Goal: Information Seeking & Learning: Learn about a topic

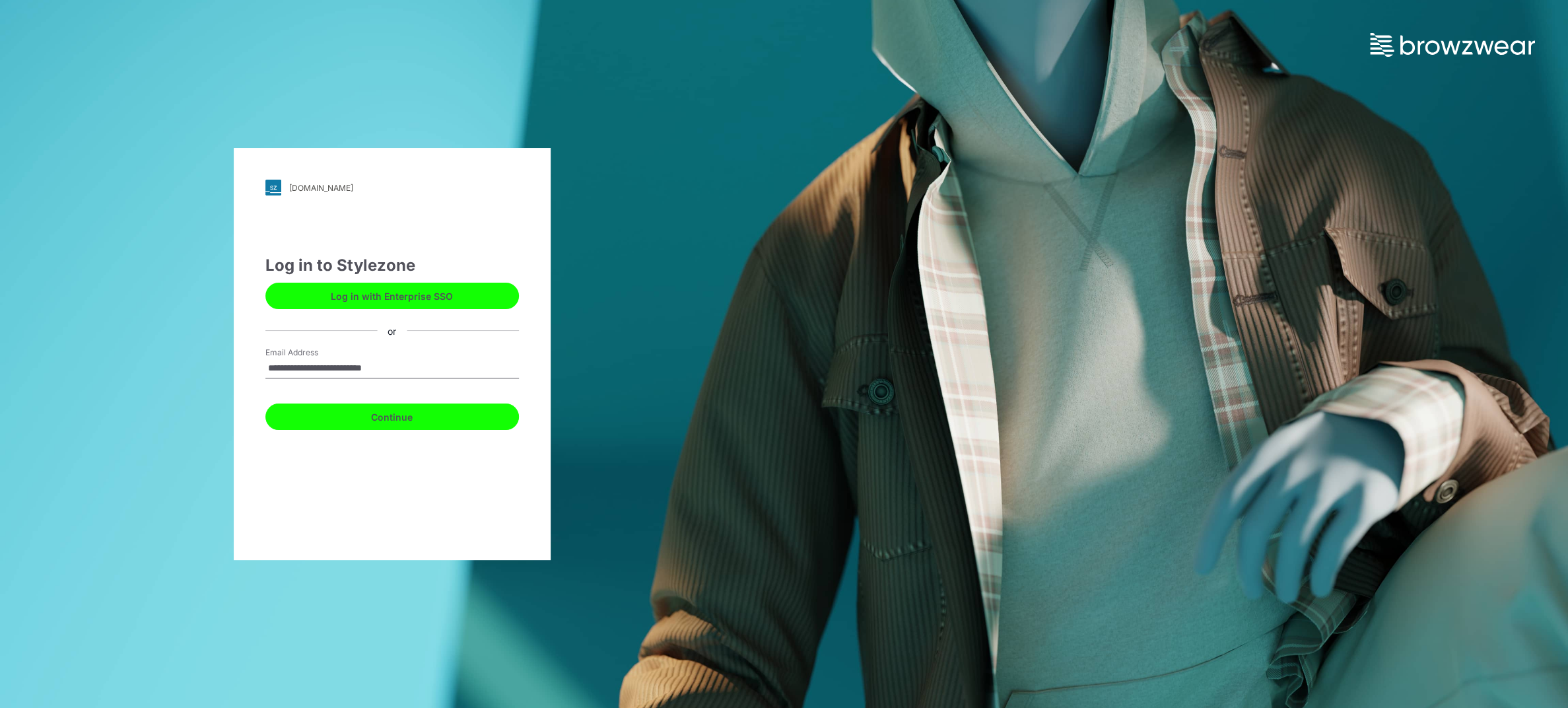
click at [389, 418] on button "Continue" at bounding box center [392, 417] width 254 height 26
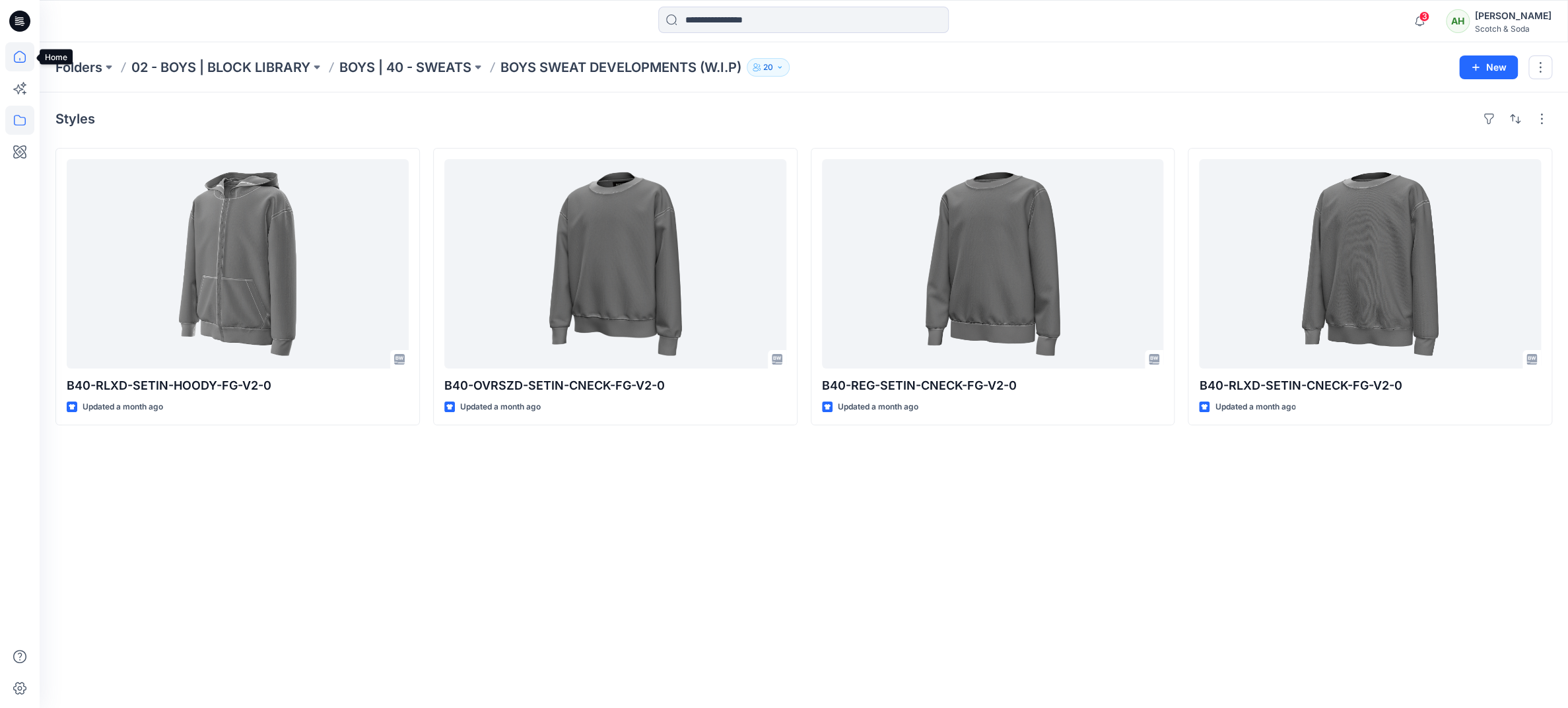
click at [20, 57] on icon at bounding box center [20, 57] width 29 height 29
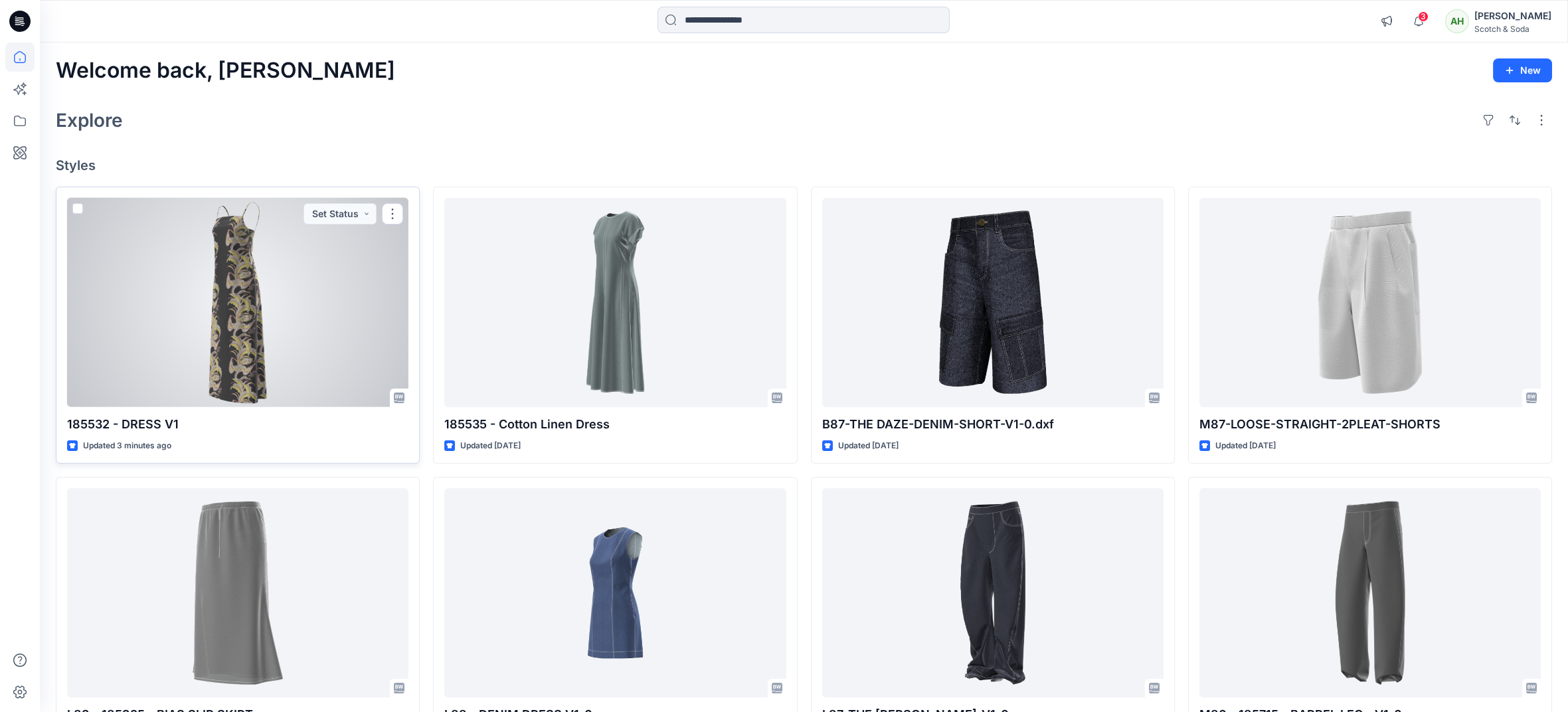
click at [296, 273] on div at bounding box center [238, 303] width 341 height 210
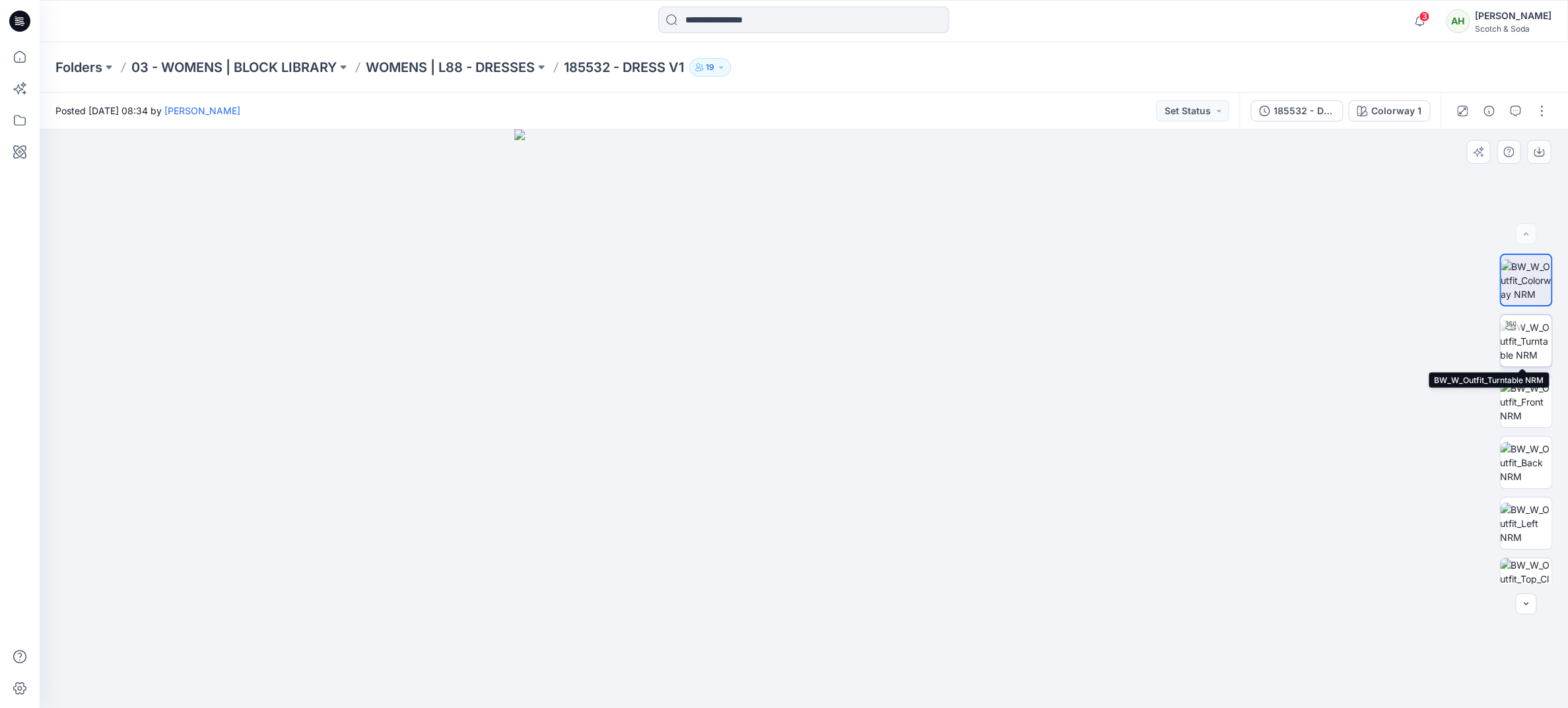
click at [1536, 339] on img at bounding box center [1526, 341] width 52 height 42
drag, startPoint x: 1140, startPoint y: 468, endPoint x: 791, endPoint y: 473, distance: 349.0
click at [791, 473] on div at bounding box center [804, 419] width 1529 height 578
drag, startPoint x: 976, startPoint y: 442, endPoint x: 927, endPoint y: 445, distance: 49.1
click at [927, 445] on div at bounding box center [804, 419] width 1529 height 578
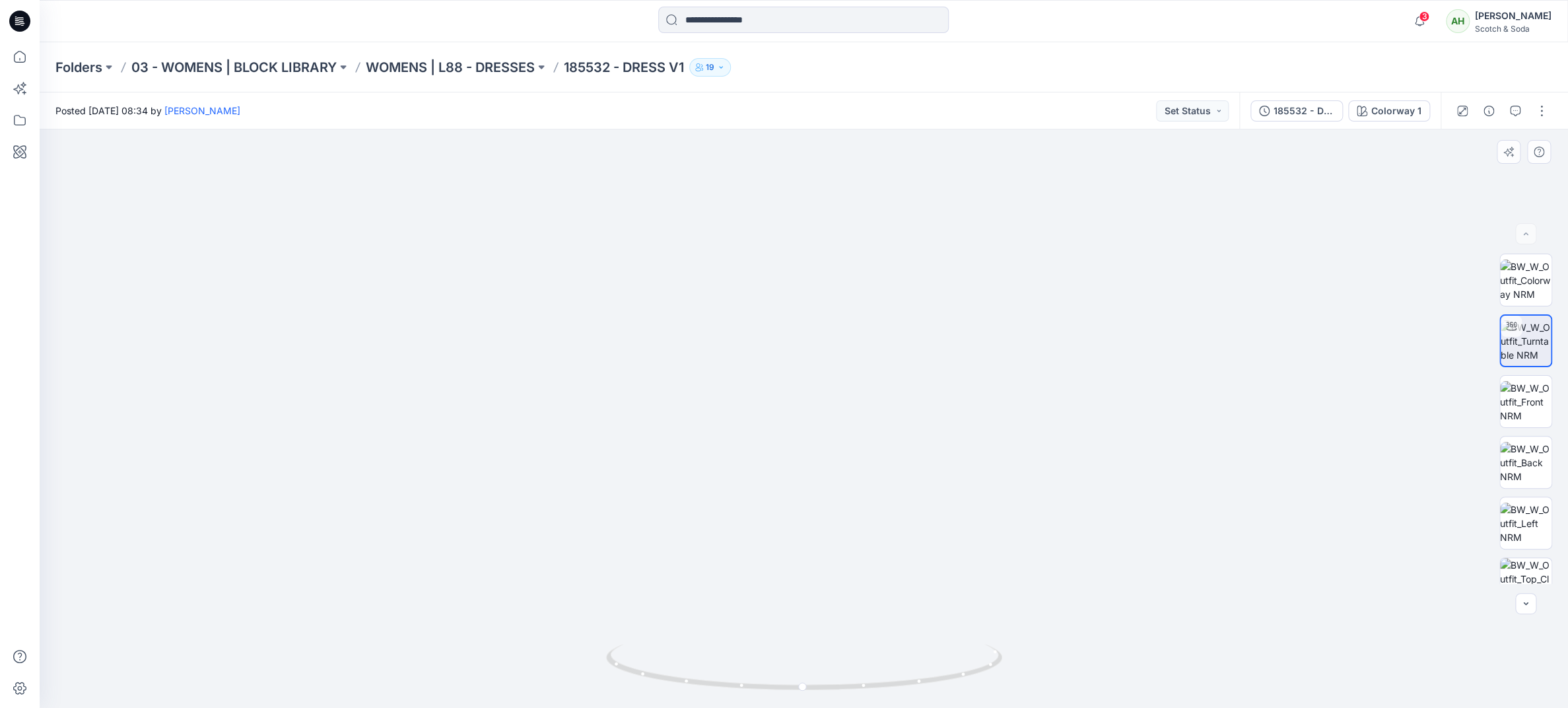
drag, startPoint x: 1015, startPoint y: 477, endPoint x: 925, endPoint y: 477, distance: 90.0
click at [925, 477] on img at bounding box center [803, 300] width 1050 height 815
drag, startPoint x: 990, startPoint y: 663, endPoint x: 646, endPoint y: 670, distance: 344.1
click at [646, 670] on icon at bounding box center [806, 668] width 400 height 49
click at [437, 68] on p "WOMENS | L88 - DRESSES" at bounding box center [450, 67] width 169 height 19
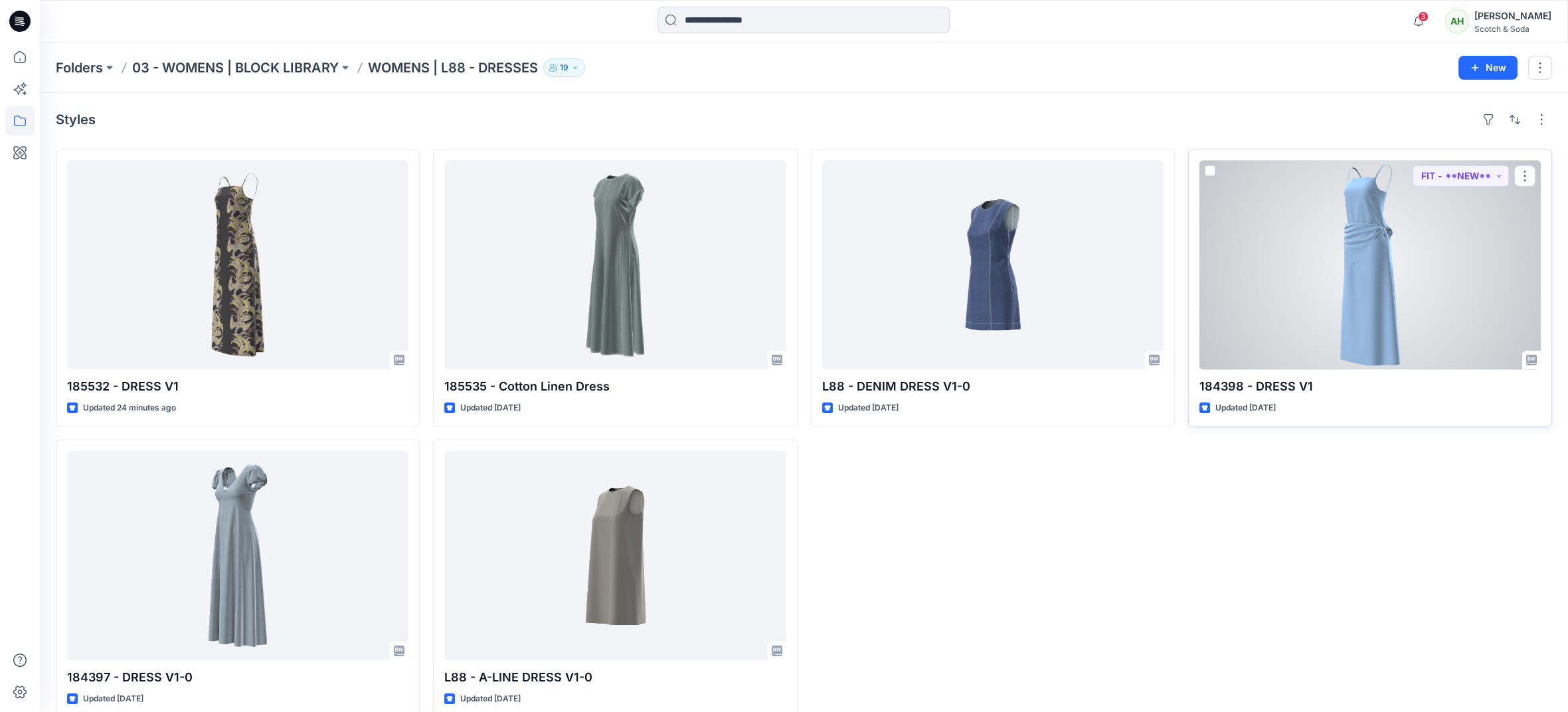
click at [1348, 287] on div at bounding box center [1370, 264] width 341 height 210
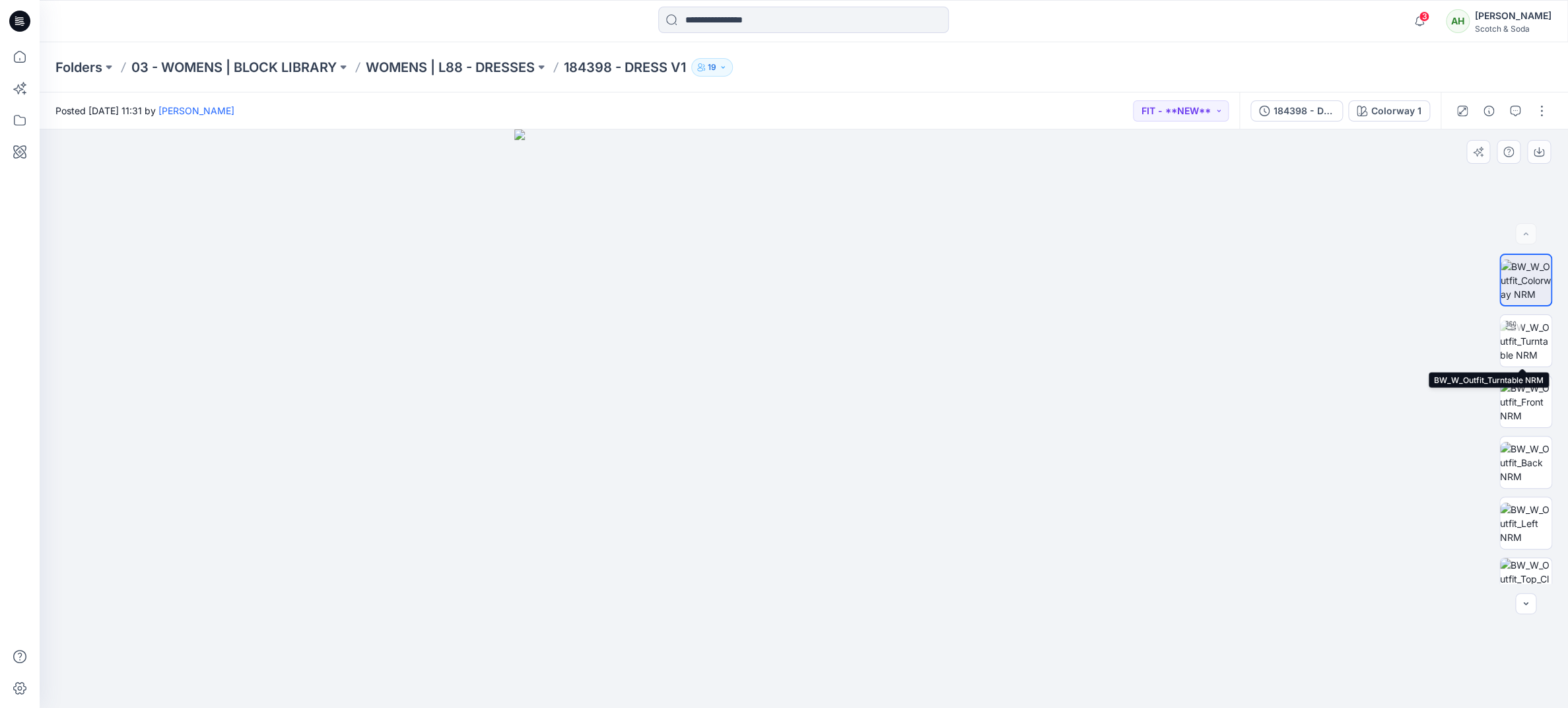
drag, startPoint x: 1515, startPoint y: 340, endPoint x: 1454, endPoint y: 362, distance: 64.8
click at [1507, 344] on img at bounding box center [1526, 341] width 52 height 42
